Goal: Navigation & Orientation: Find specific page/section

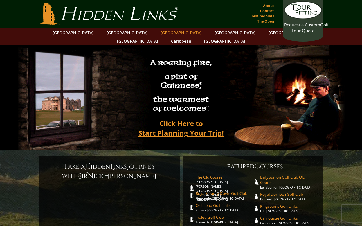
click at [158, 35] on link "[GEOGRAPHIC_DATA]" at bounding box center [181, 32] width 47 height 8
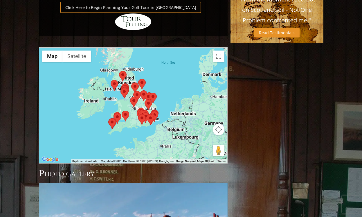
scroll to position [183, 0]
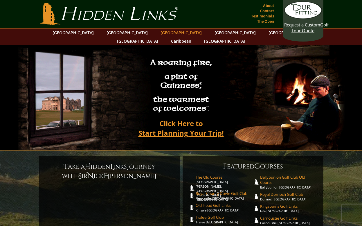
click at [158, 36] on link "[GEOGRAPHIC_DATA]" at bounding box center [181, 32] width 47 height 8
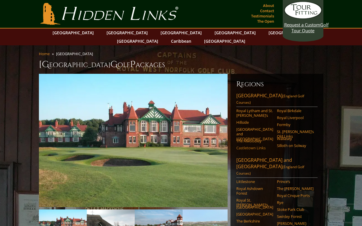
click at [268, 146] on link "Castletown Links" at bounding box center [255, 148] width 37 height 5
click at [287, 143] on link "Silloth on Solway" at bounding box center [295, 145] width 37 height 5
